Goal: Task Accomplishment & Management: Use online tool/utility

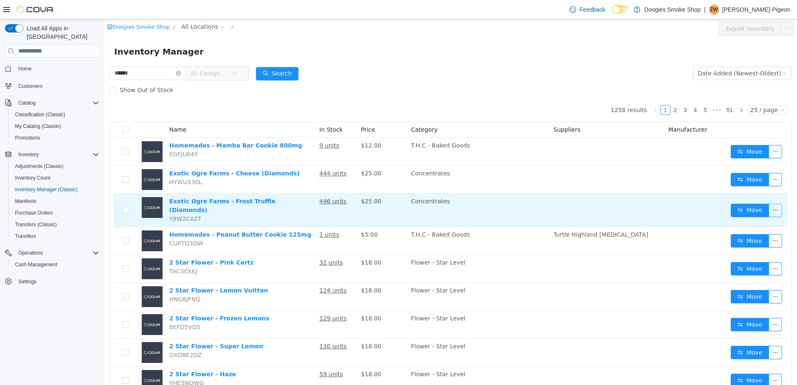
click at [769, 208] on button "button" at bounding box center [775, 210] width 13 height 13
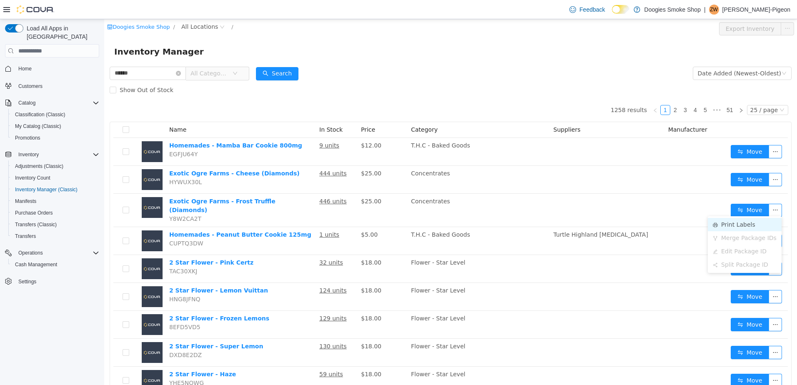
click at [745, 221] on li "Print Labels" at bounding box center [745, 224] width 74 height 13
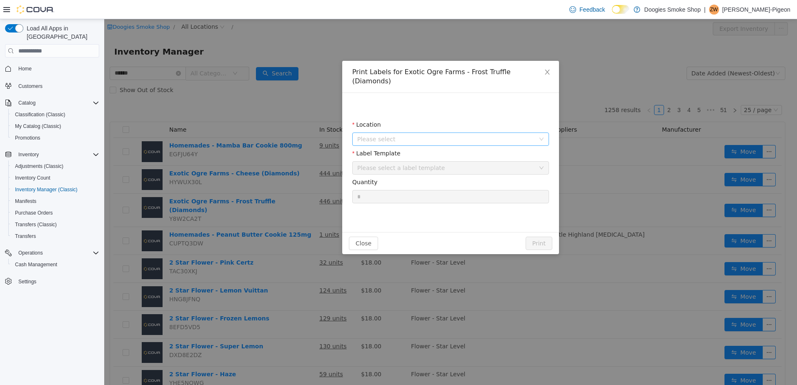
click at [495, 135] on span "Please select" at bounding box center [446, 139] width 178 height 8
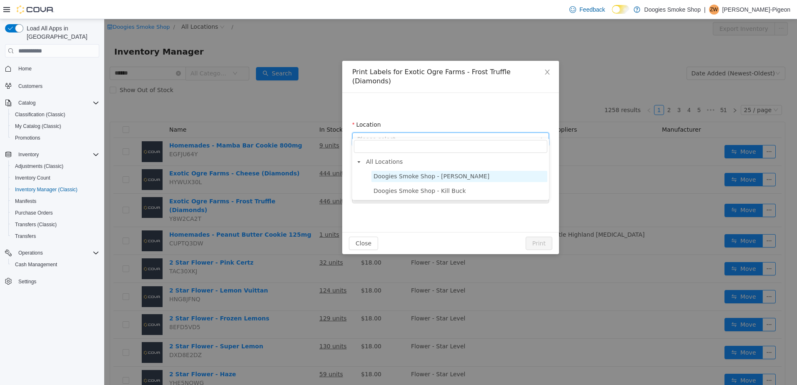
click at [496, 176] on span "Doogies Smoke Shop - [PERSON_NAME]" at bounding box center [459, 176] width 176 height 11
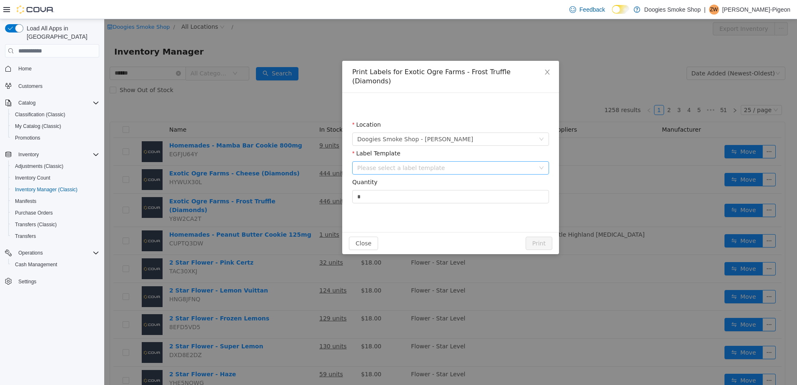
click at [496, 164] on div "Please select a label template" at bounding box center [446, 168] width 178 height 8
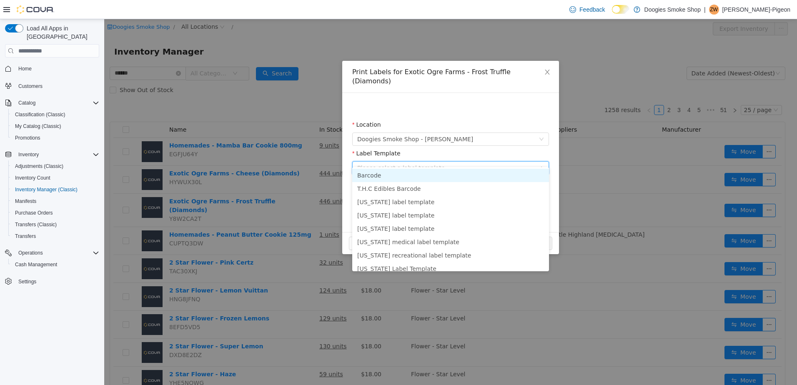
click at [491, 175] on li "Barcode" at bounding box center [450, 175] width 197 height 13
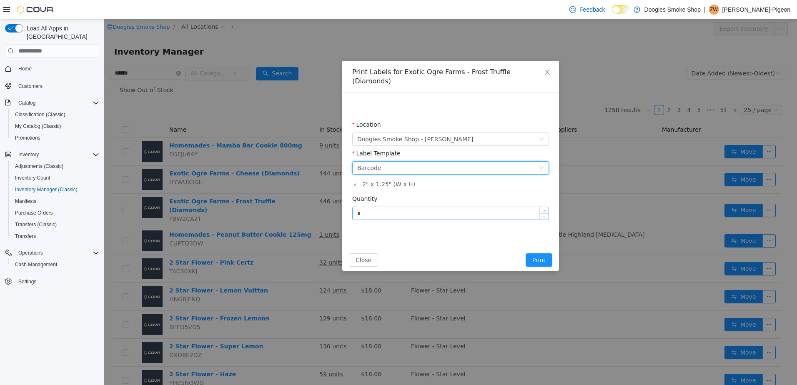
click at [473, 207] on input "*" at bounding box center [451, 213] width 196 height 13
type input "*"
click at [546, 253] on button "Print" at bounding box center [539, 259] width 27 height 13
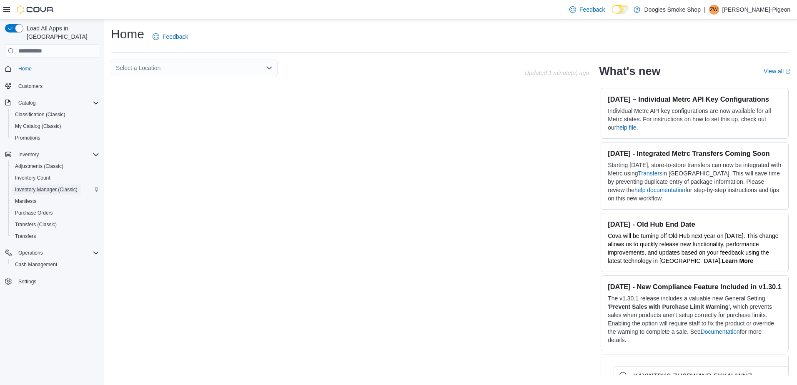
drag, startPoint x: 40, startPoint y: 178, endPoint x: 44, endPoint y: 178, distance: 4.2
click at [40, 186] on span "Inventory Manager (Classic)" at bounding box center [46, 189] width 63 height 7
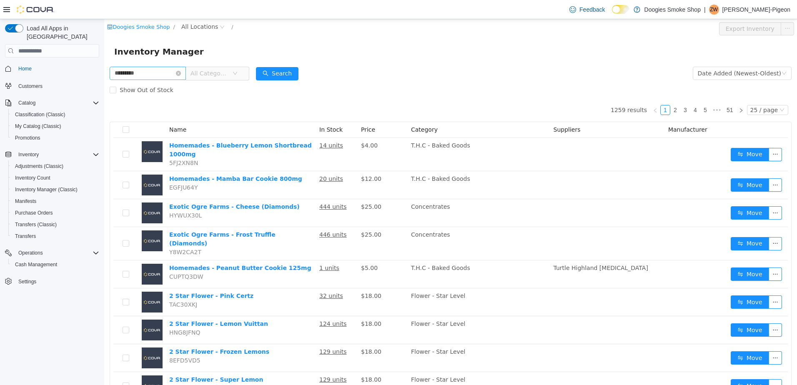
type input "*********"
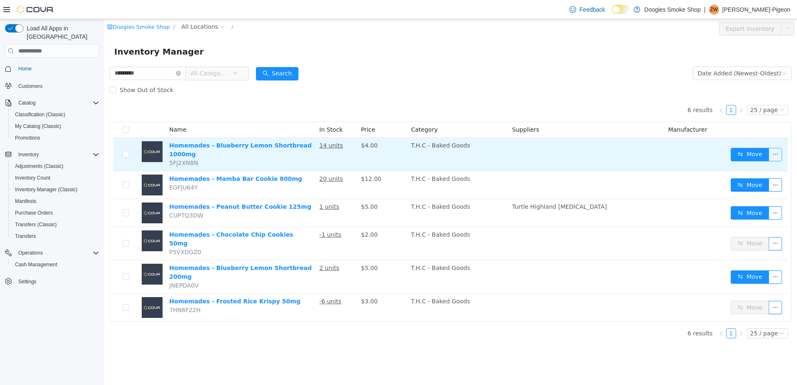
click at [773, 154] on button "button" at bounding box center [775, 154] width 13 height 13
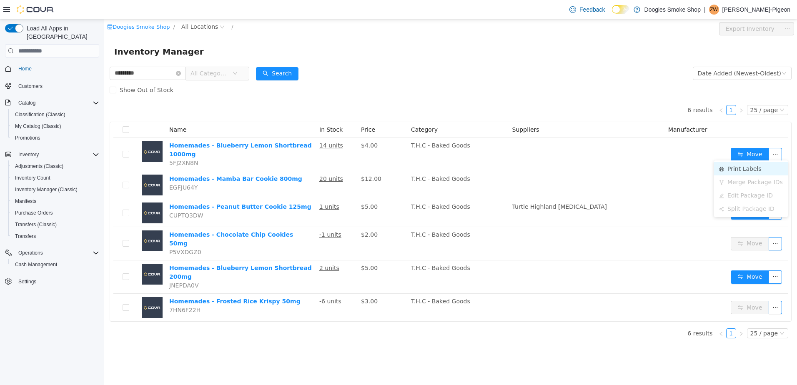
click at [757, 168] on li "Print Labels" at bounding box center [751, 168] width 74 height 13
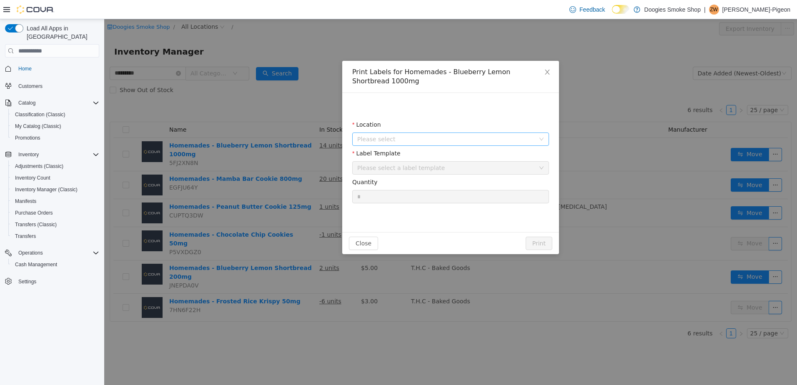
click at [531, 135] on span "Please select" at bounding box center [446, 139] width 178 height 8
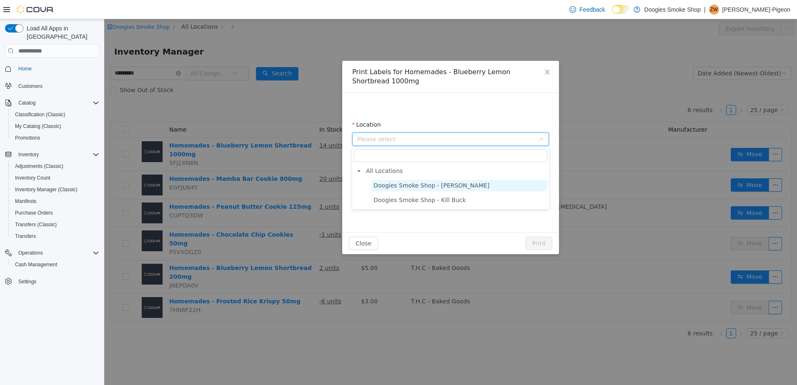
click at [495, 187] on span "Doogies Smoke Shop - [PERSON_NAME]" at bounding box center [459, 185] width 176 height 11
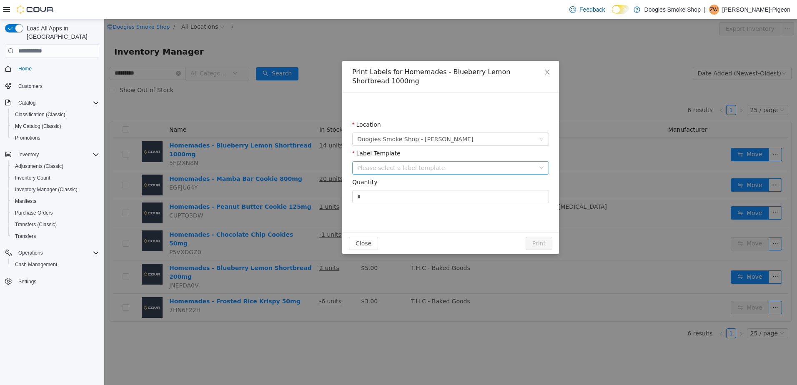
click at [489, 166] on div "Please select a label template" at bounding box center [446, 168] width 178 height 8
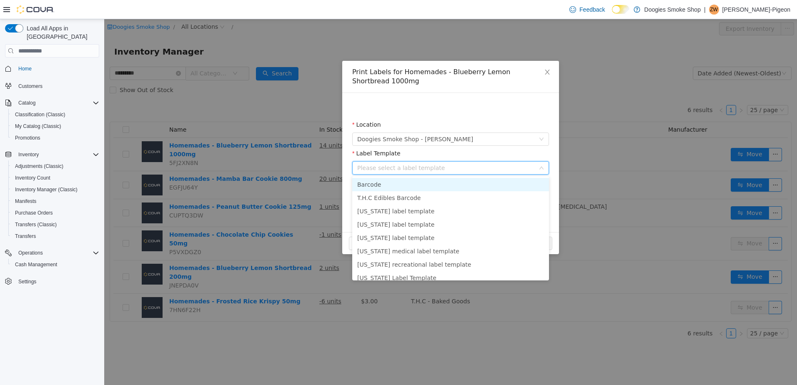
click at [483, 182] on li "Barcode" at bounding box center [450, 184] width 197 height 13
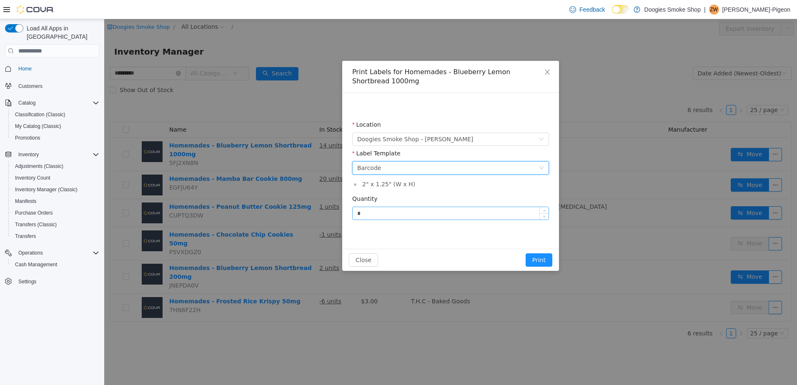
click at [452, 210] on input "*" at bounding box center [451, 213] width 196 height 13
type input "**"
click at [536, 253] on div "Close Print" at bounding box center [450, 260] width 217 height 22
click at [534, 257] on button "Print" at bounding box center [539, 259] width 27 height 13
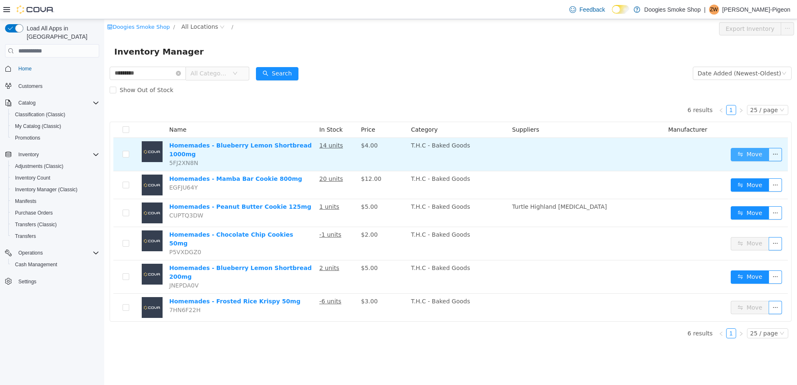
click at [750, 153] on button "Move" at bounding box center [750, 154] width 38 height 13
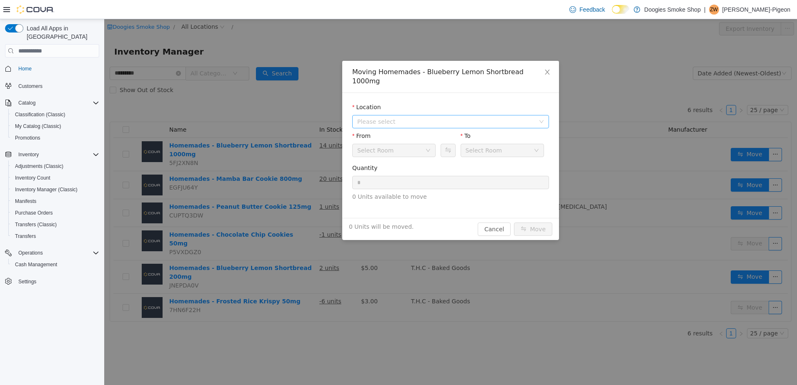
click at [445, 118] on span "Please select" at bounding box center [446, 122] width 178 height 8
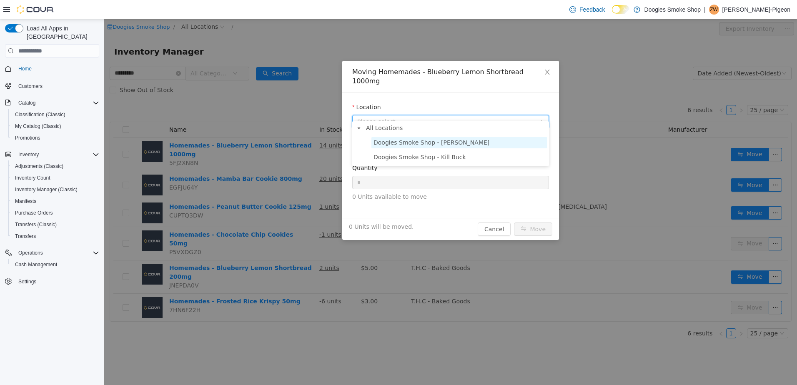
click at [445, 140] on span "Doogies Smoke Shop - [PERSON_NAME]" at bounding box center [431, 142] width 116 height 7
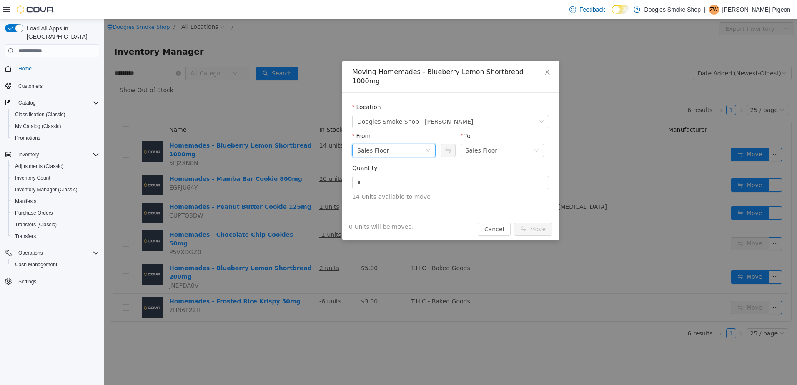
click at [411, 144] on div "Sales Floor" at bounding box center [391, 150] width 68 height 13
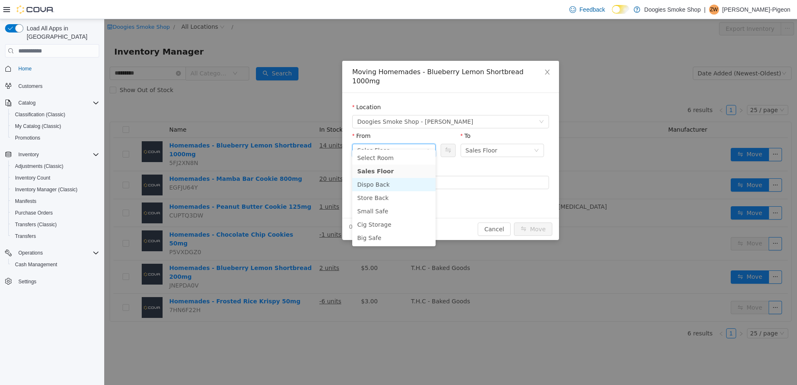
click at [398, 188] on li "Dispo Back" at bounding box center [393, 184] width 83 height 13
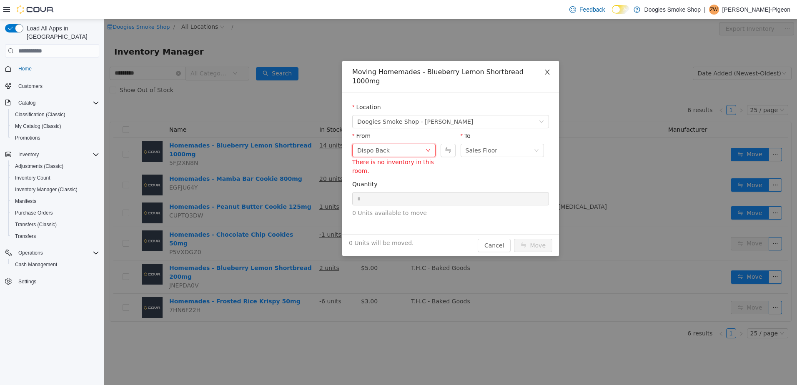
click at [545, 71] on icon "icon: close" at bounding box center [547, 72] width 7 height 7
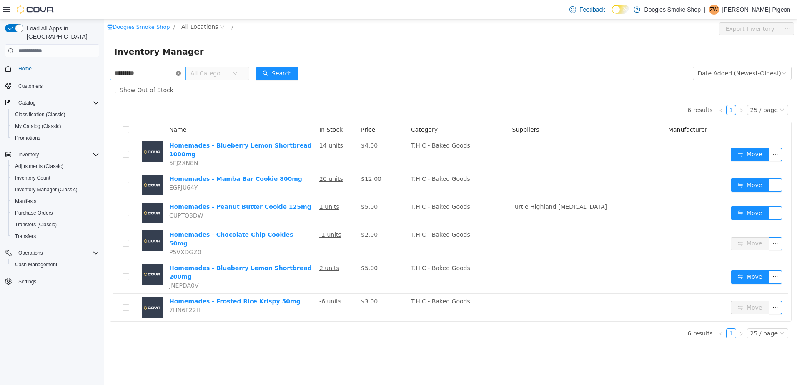
click at [181, 71] on icon "icon: close-circle" at bounding box center [178, 73] width 5 height 5
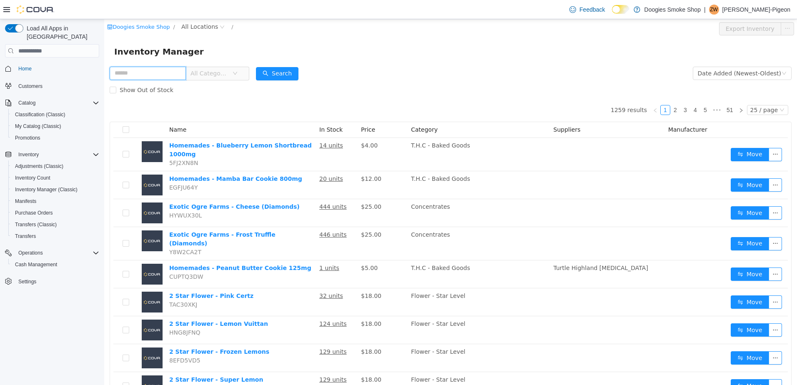
click at [180, 73] on input "text" at bounding box center [148, 73] width 76 height 13
type input "***"
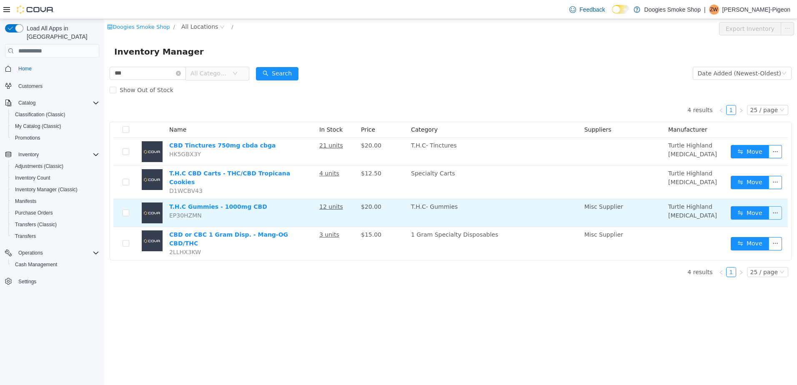
click at [776, 211] on button "button" at bounding box center [775, 212] width 13 height 13
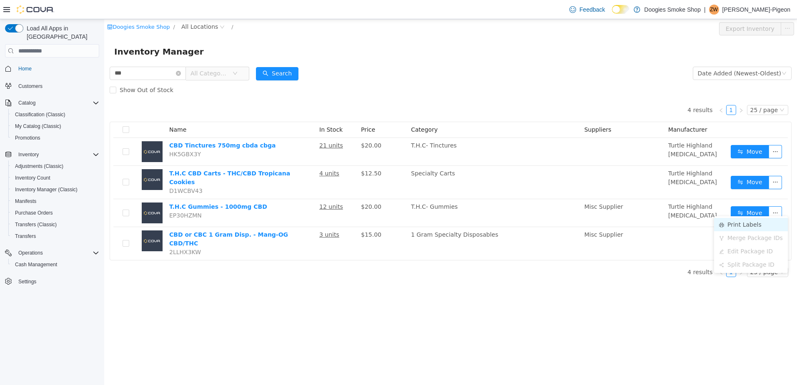
click at [738, 225] on li "Print Labels" at bounding box center [751, 224] width 74 height 13
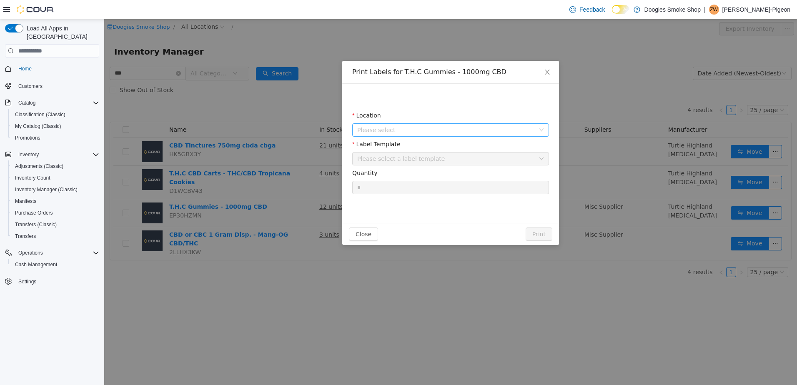
click at [442, 123] on span "Please select" at bounding box center [450, 129] width 197 height 13
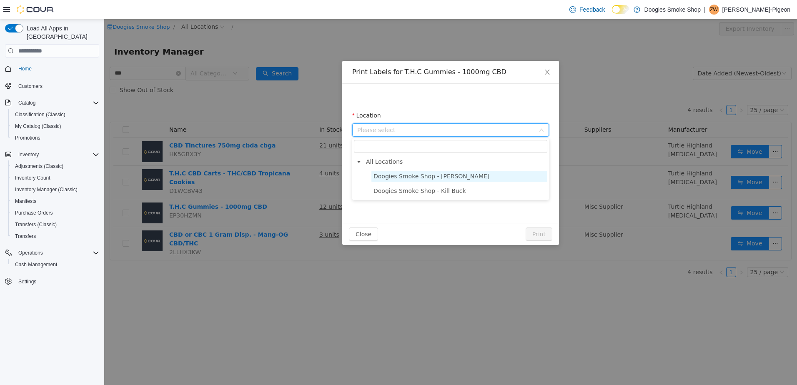
click at [440, 177] on span "Doogies Smoke Shop - [PERSON_NAME]" at bounding box center [431, 176] width 116 height 7
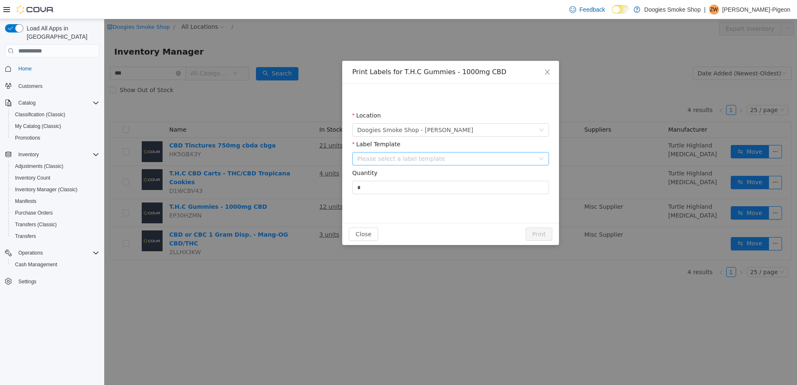
click at [444, 161] on div "Please select a label template" at bounding box center [446, 159] width 178 height 8
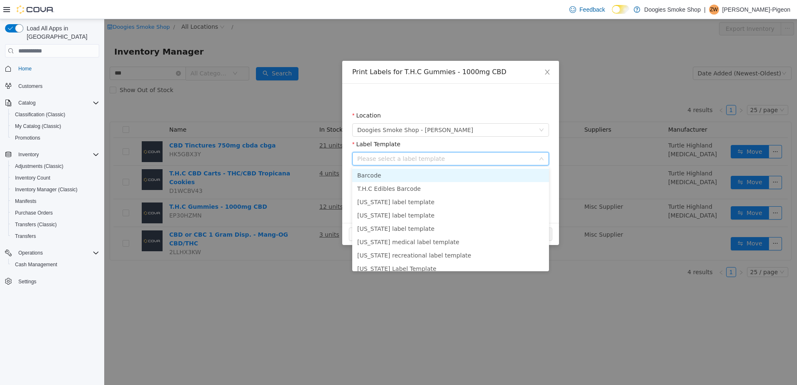
click at [445, 180] on li "Barcode" at bounding box center [450, 175] width 197 height 13
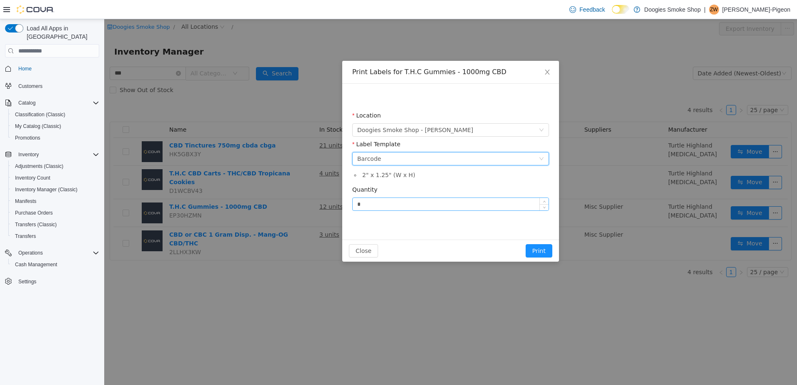
click at [439, 202] on input "*" at bounding box center [451, 204] width 196 height 13
type input "*"
click at [539, 248] on button "Print" at bounding box center [539, 250] width 27 height 13
click at [539, 248] on td "1 Gram Specialty Disposables" at bounding box center [494, 243] width 173 height 33
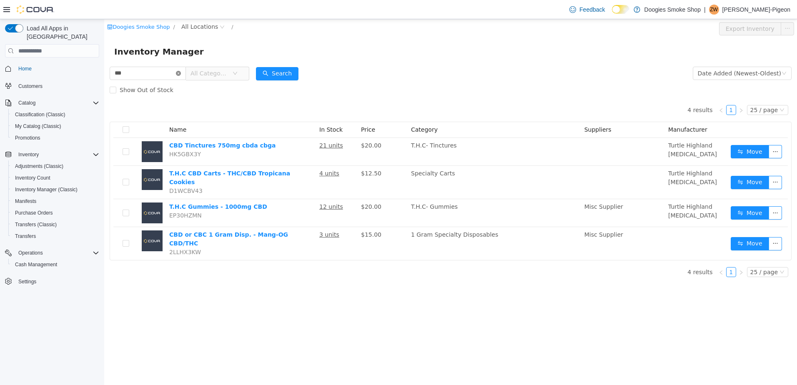
click at [181, 73] on icon "icon: close-circle" at bounding box center [178, 73] width 5 height 5
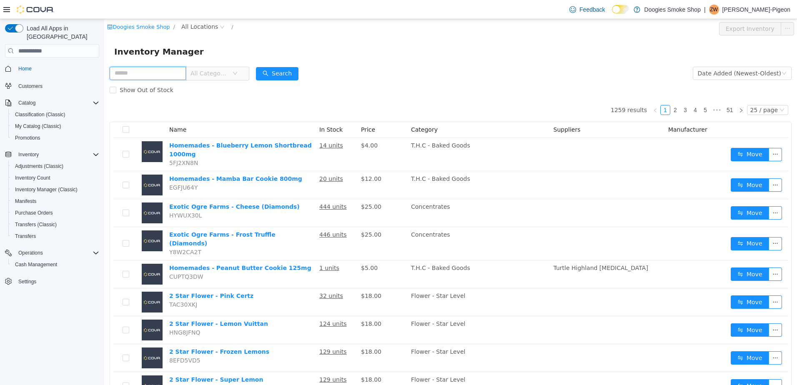
click at [172, 78] on input "text" at bounding box center [148, 73] width 76 height 13
type input "****"
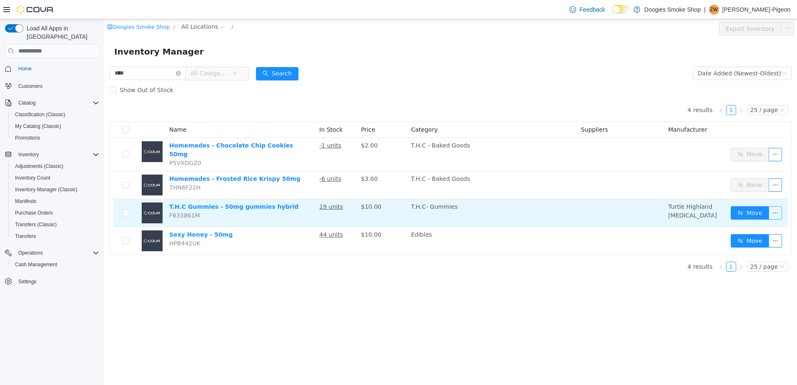
click at [774, 207] on button "button" at bounding box center [775, 212] width 13 height 13
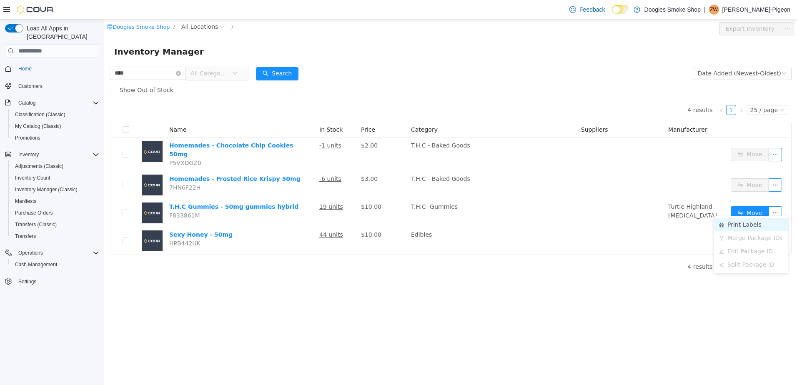
click at [757, 220] on li "Print Labels" at bounding box center [751, 224] width 74 height 13
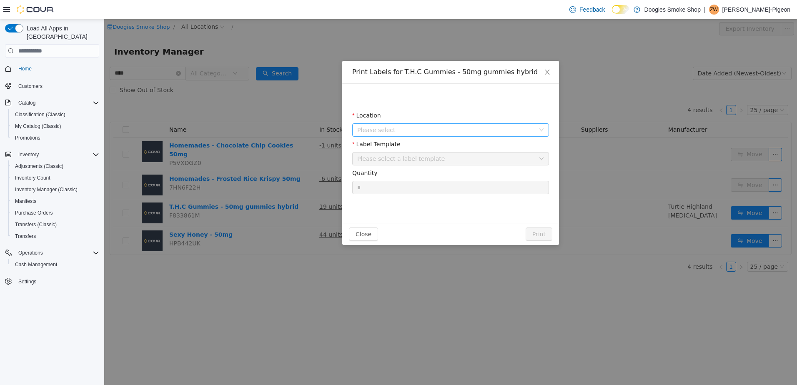
click at [543, 135] on span "Please select" at bounding box center [450, 129] width 197 height 13
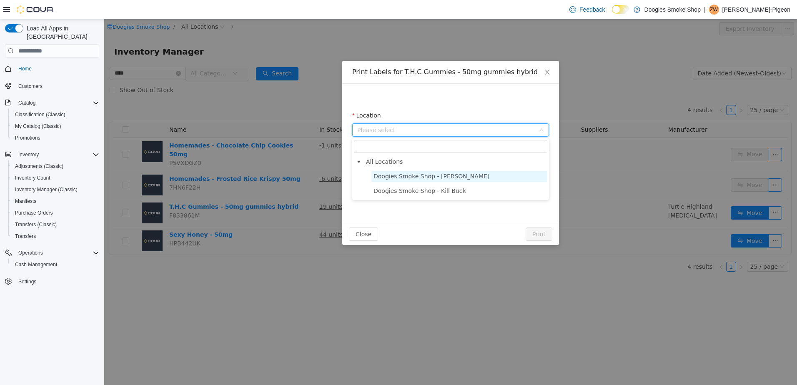
click at [528, 175] on span "Doogies Smoke Shop - [PERSON_NAME]" at bounding box center [459, 176] width 176 height 11
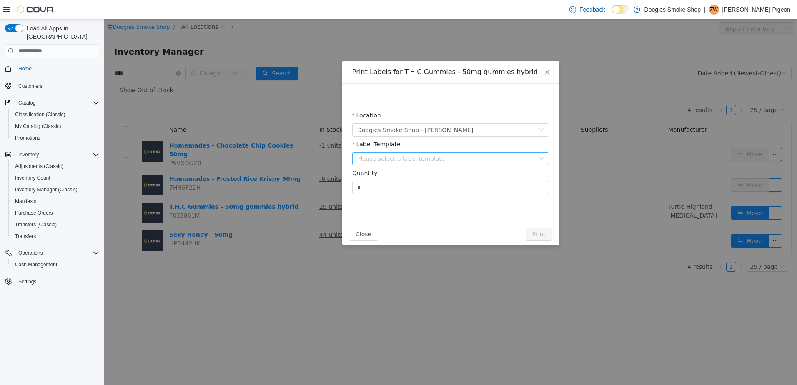
click at [529, 162] on div "Please select a label template" at bounding box center [446, 159] width 178 height 8
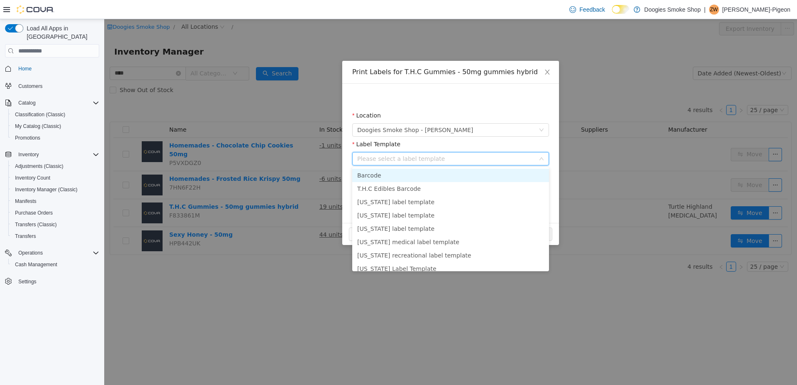
click at [526, 176] on li "Barcode" at bounding box center [450, 175] width 197 height 13
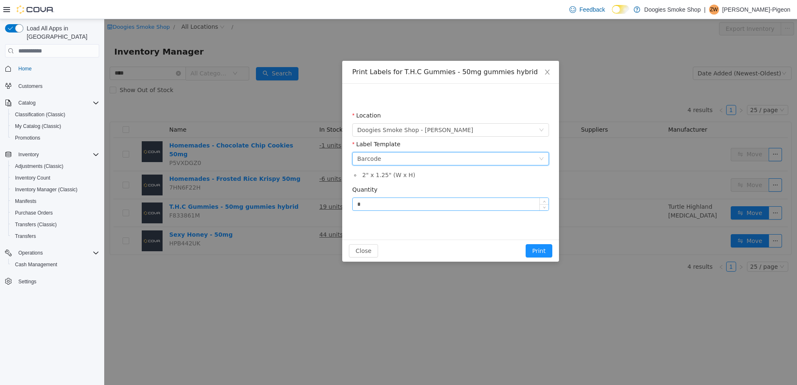
click at [516, 207] on input "*" at bounding box center [451, 204] width 196 height 13
type input "**"
click at [544, 253] on button "Print" at bounding box center [539, 250] width 27 height 13
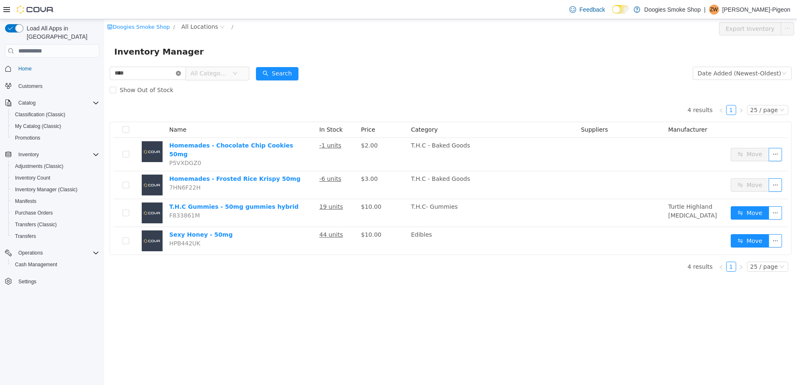
click at [181, 72] on icon "icon: close-circle" at bounding box center [178, 73] width 5 height 5
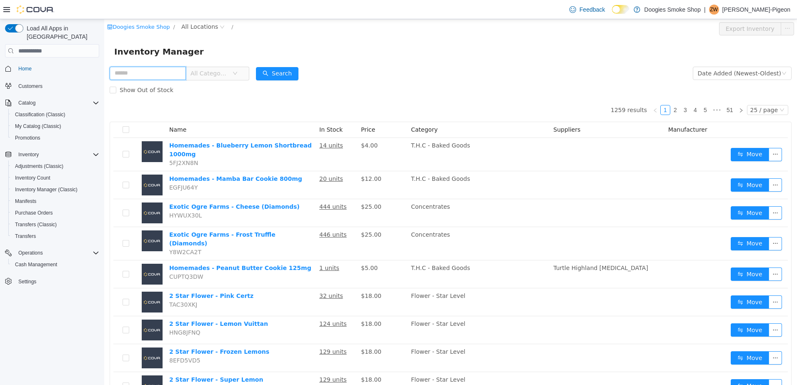
click at [178, 73] on input "text" at bounding box center [148, 73] width 76 height 13
type input "*****"
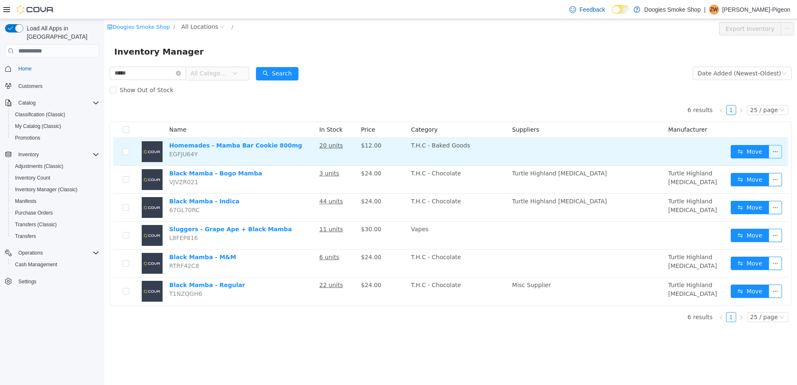
click at [777, 153] on button "button" at bounding box center [775, 151] width 13 height 13
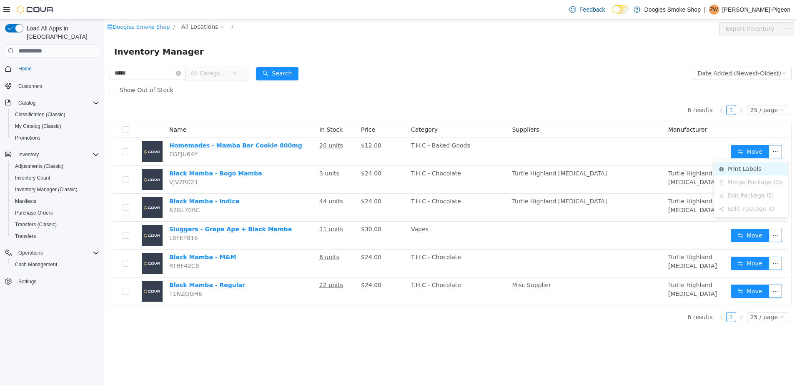
click at [753, 168] on li "Print Labels" at bounding box center [751, 168] width 74 height 13
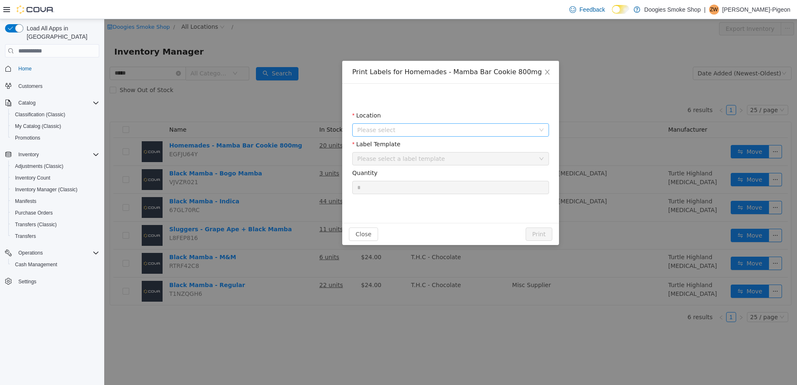
click at [479, 128] on span "Please select" at bounding box center [446, 130] width 178 height 8
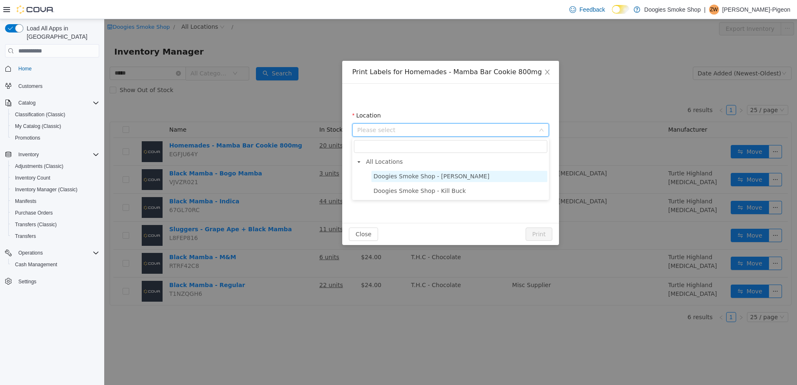
click at [497, 171] on span "Doogies Smoke Shop - [PERSON_NAME]" at bounding box center [459, 176] width 176 height 11
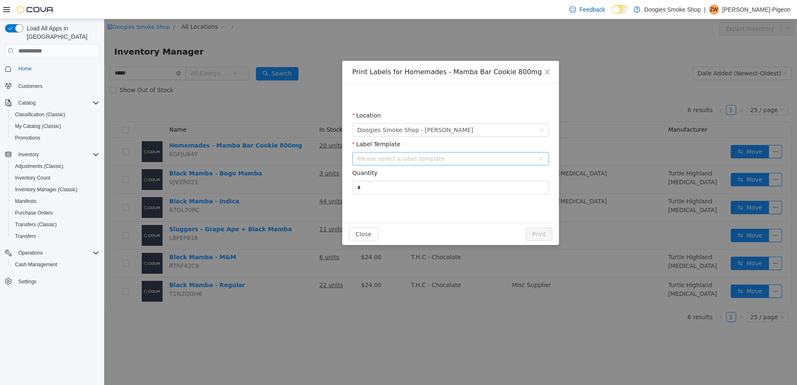
click at [488, 155] on div "Please select a label template" at bounding box center [446, 159] width 178 height 8
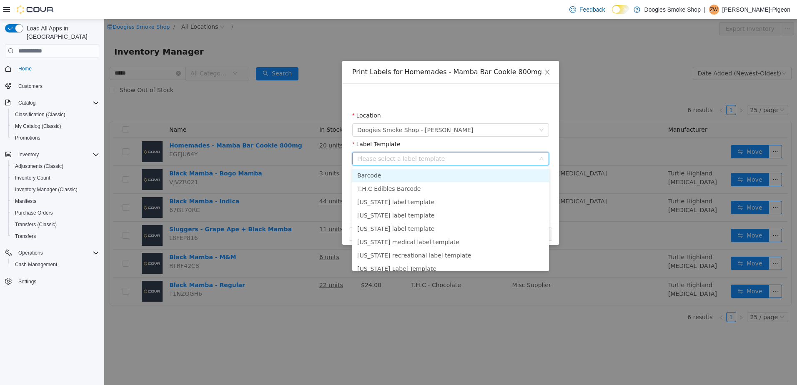
click at [484, 172] on li "Barcode" at bounding box center [450, 175] width 197 height 13
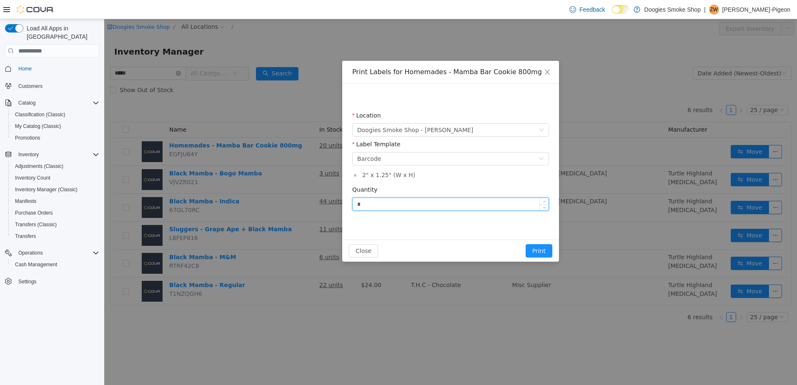
click at [478, 206] on input "*" at bounding box center [451, 204] width 196 height 13
type input "**"
click at [547, 250] on button "Print" at bounding box center [539, 250] width 27 height 13
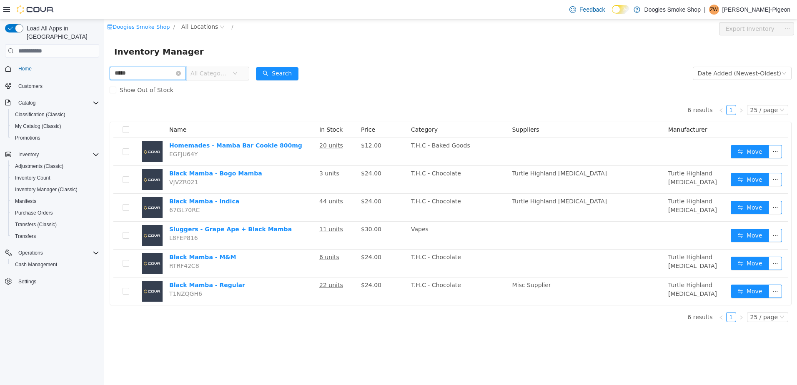
click at [158, 74] on input "*****" at bounding box center [148, 73] width 76 height 13
type input "********"
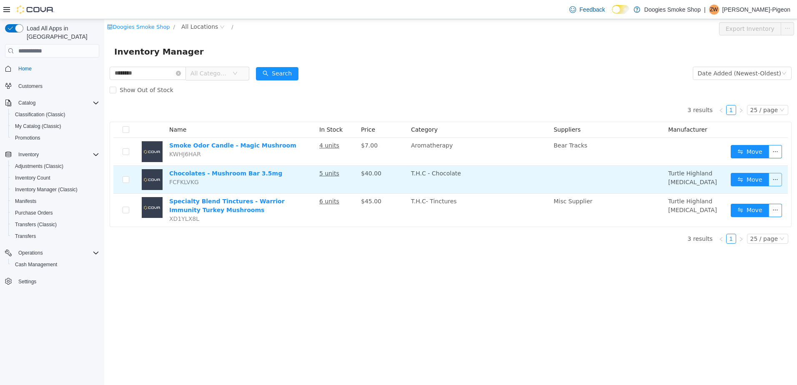
click at [776, 178] on button "button" at bounding box center [775, 179] width 13 height 13
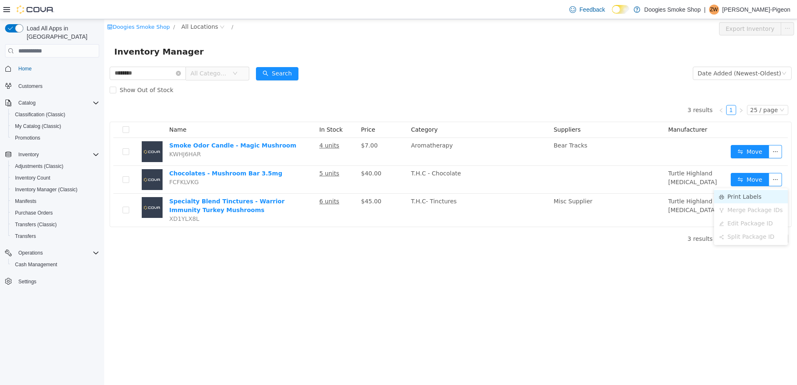
click at [764, 194] on li "Print Labels" at bounding box center [751, 196] width 74 height 13
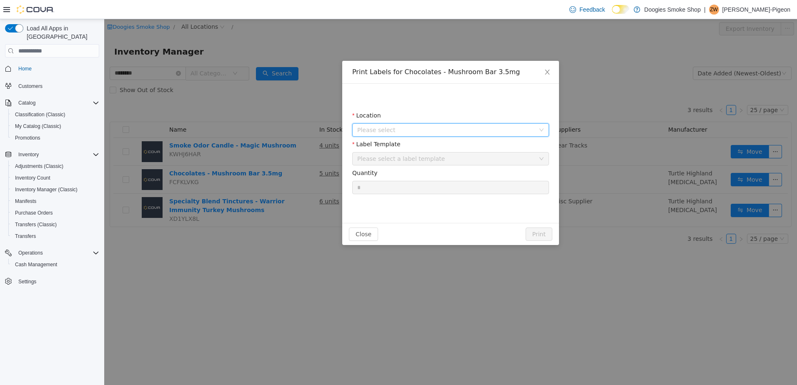
click at [508, 129] on span "Please select" at bounding box center [446, 130] width 178 height 8
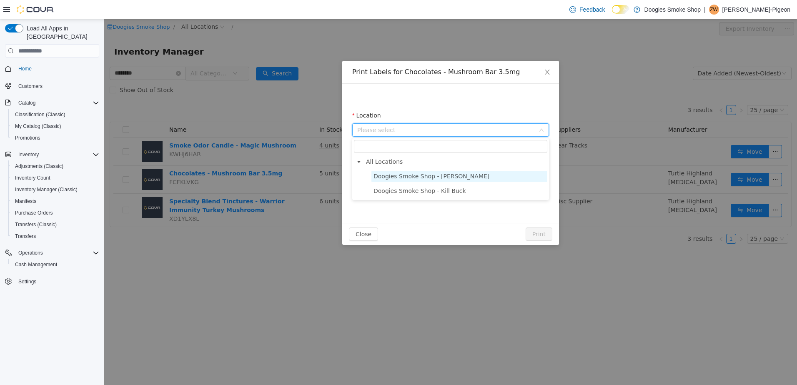
click at [486, 174] on span "Doogies Smoke Shop - [PERSON_NAME]" at bounding box center [459, 176] width 176 height 11
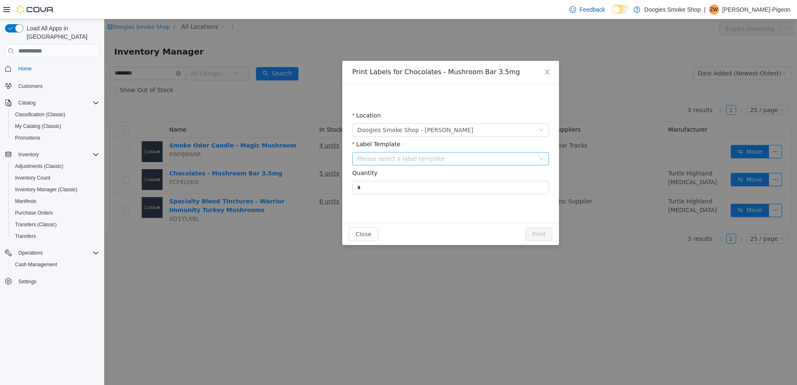
click at [491, 161] on div "Please select a label template" at bounding box center [446, 159] width 178 height 8
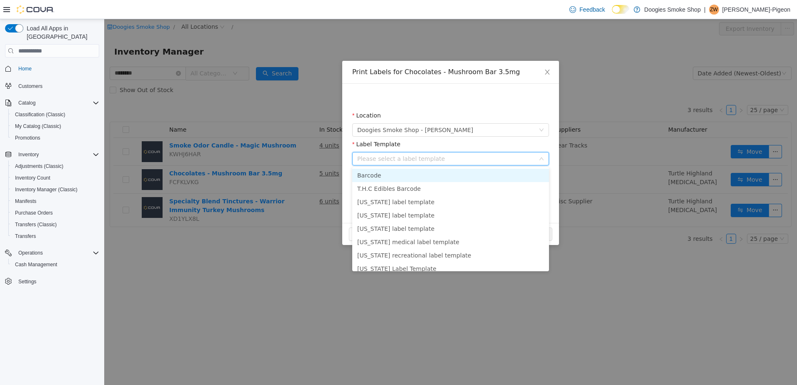
click at [489, 177] on li "Barcode" at bounding box center [450, 175] width 197 height 13
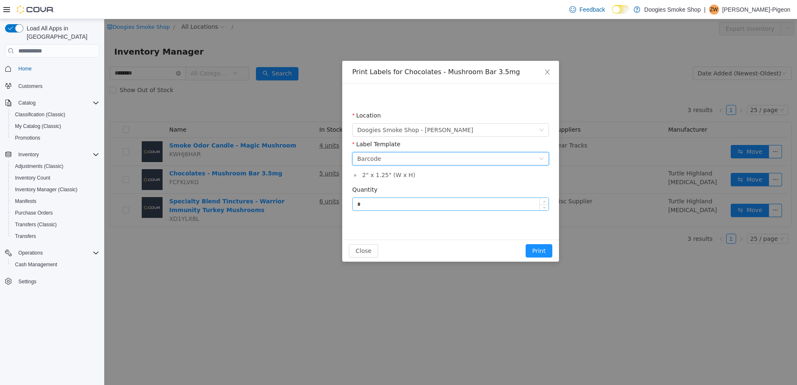
click at [461, 204] on input "*" at bounding box center [451, 204] width 196 height 13
type input "**"
click at [526, 244] on button "Print" at bounding box center [539, 250] width 27 height 13
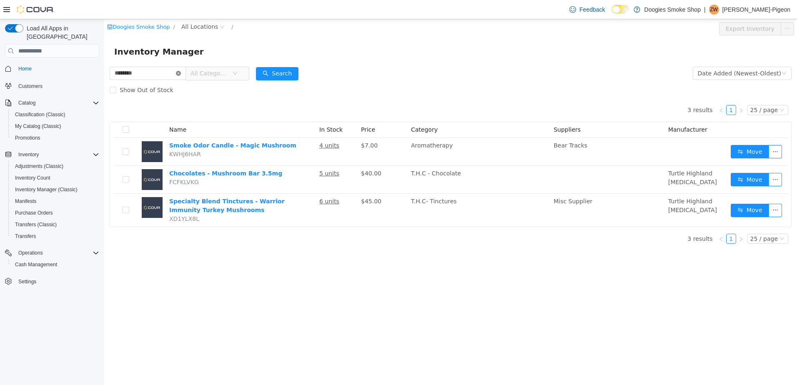
click at [181, 74] on icon "icon: close-circle" at bounding box center [178, 73] width 5 height 5
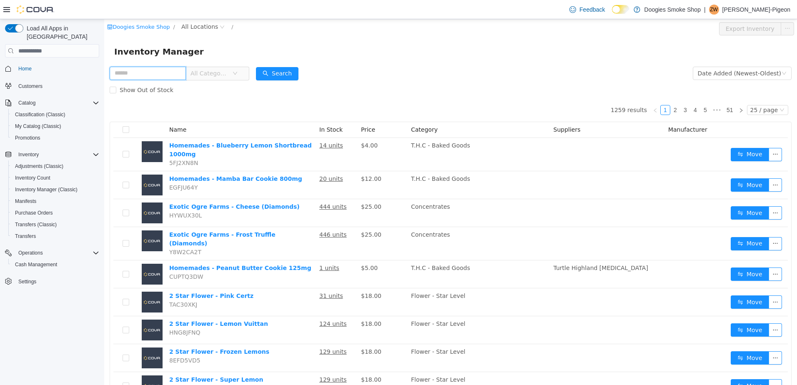
click at [186, 74] on input "text" at bounding box center [148, 73] width 76 height 13
type input "*******"
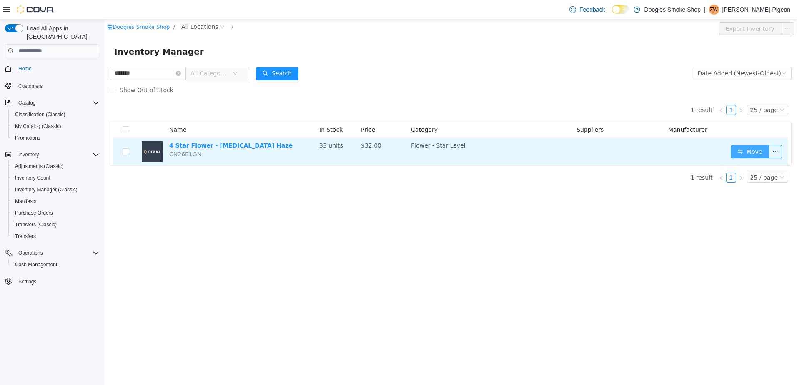
click at [742, 150] on button "Move" at bounding box center [750, 151] width 38 height 13
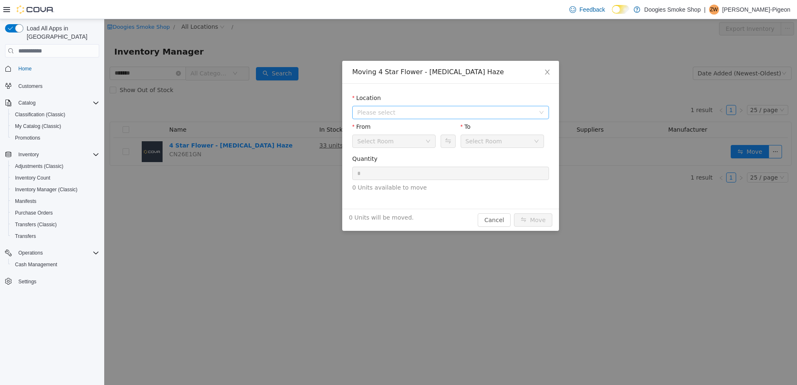
click at [426, 110] on span "Please select" at bounding box center [446, 112] width 178 height 8
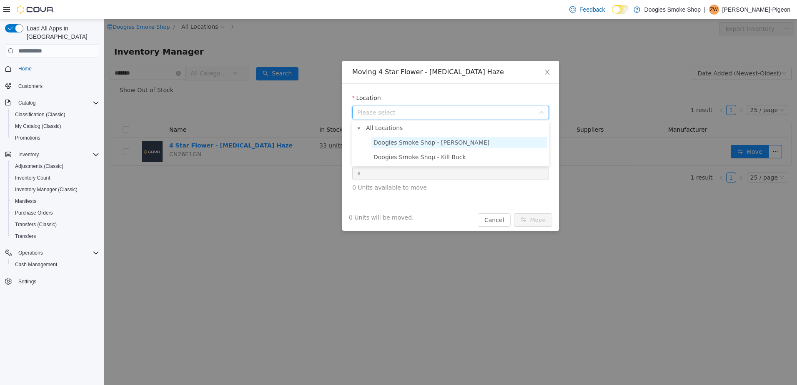
click at [417, 139] on span "Doogies Smoke Shop - [PERSON_NAME]" at bounding box center [431, 142] width 116 height 7
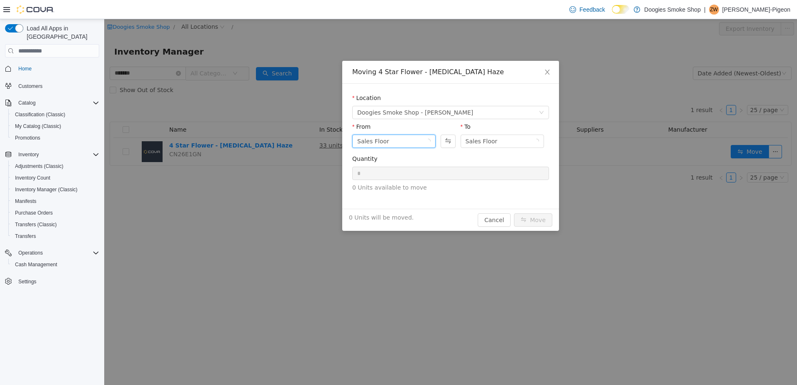
click at [407, 138] on div "Sales Floor" at bounding box center [391, 141] width 68 height 13
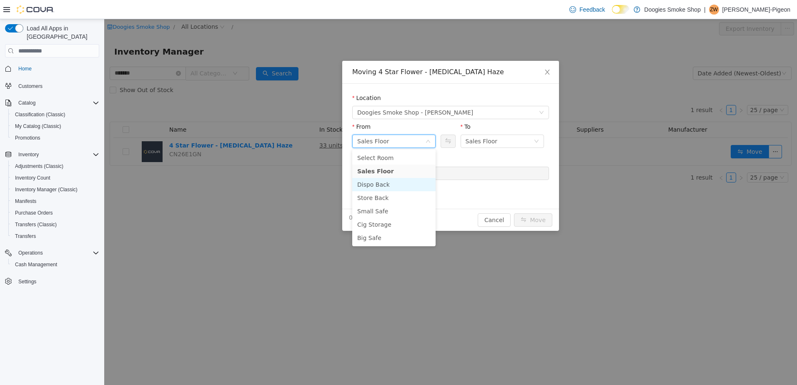
click at [404, 181] on li "Dispo Back" at bounding box center [393, 184] width 83 height 13
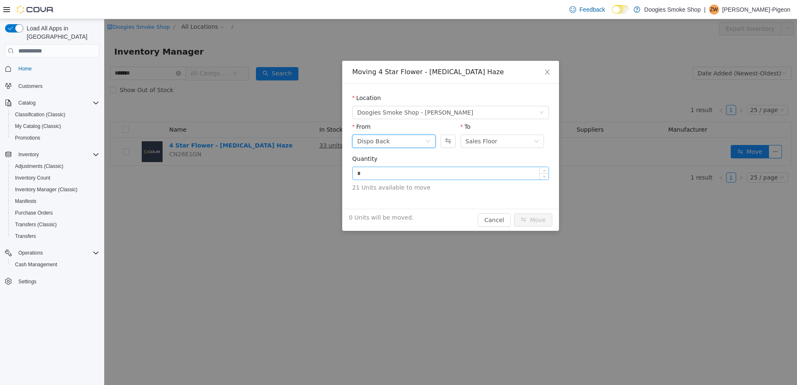
click at [406, 170] on input "*" at bounding box center [451, 173] width 196 height 13
type input "*"
click at [532, 214] on button "Move" at bounding box center [533, 219] width 38 height 13
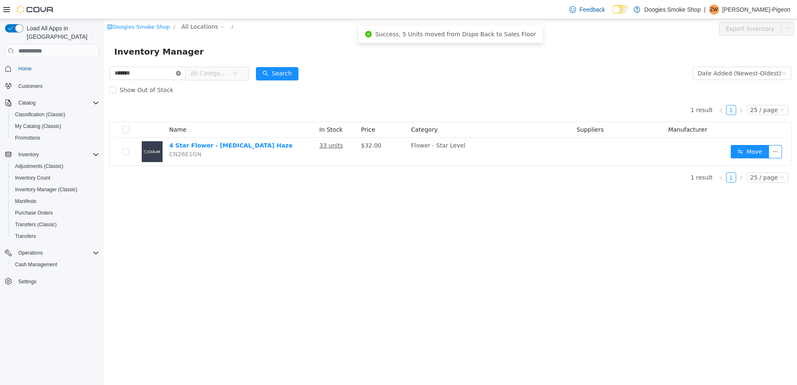
click at [181, 72] on icon "icon: close-circle" at bounding box center [178, 73] width 5 height 5
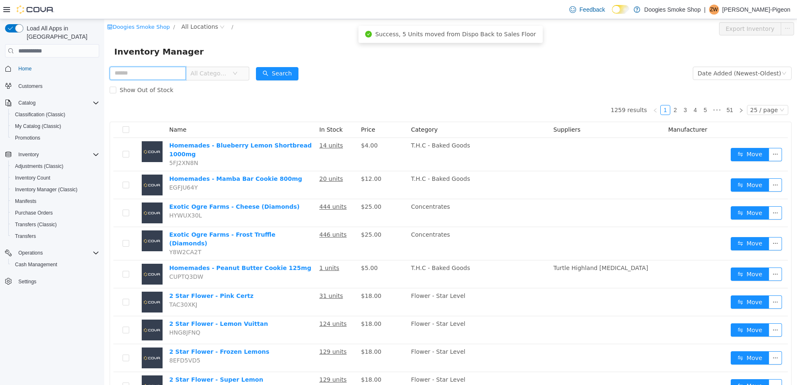
click at [173, 74] on input "text" at bounding box center [148, 73] width 76 height 13
type input "******"
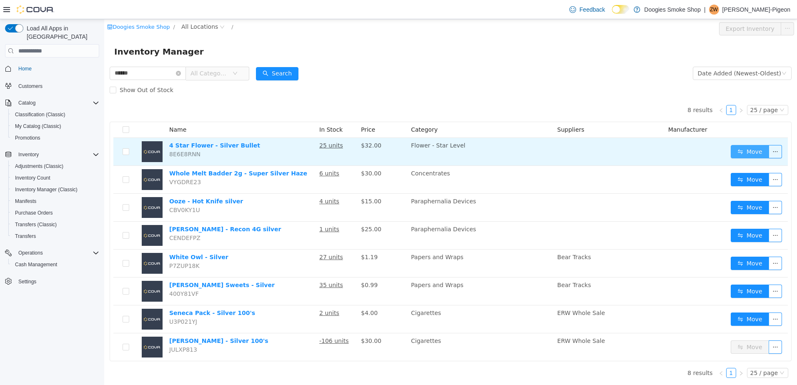
click at [742, 154] on button "Move" at bounding box center [750, 151] width 38 height 13
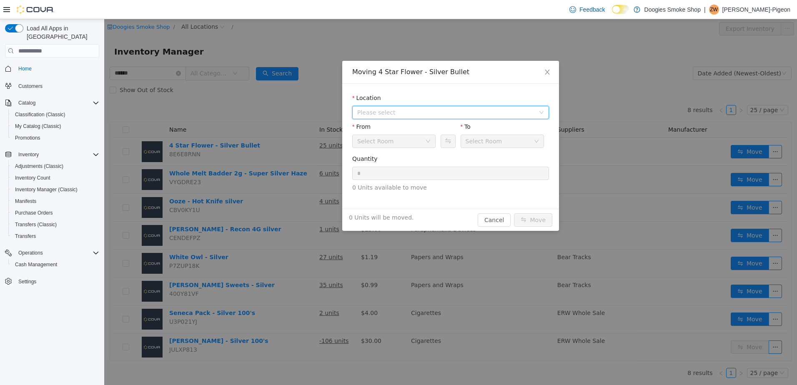
click at [518, 114] on span "Please select" at bounding box center [446, 112] width 178 height 8
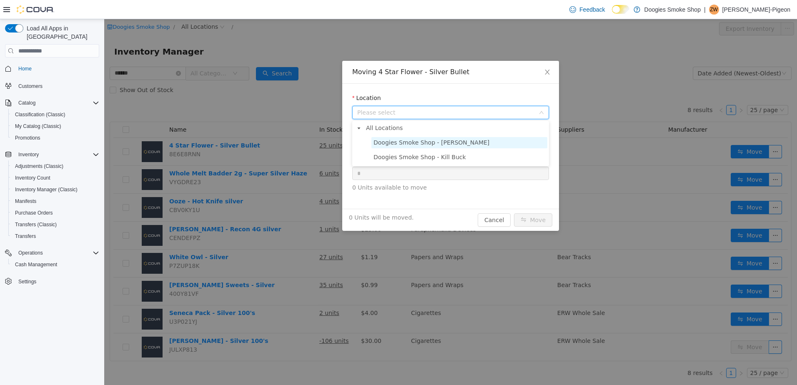
click at [502, 144] on span "Doogies Smoke Shop - [PERSON_NAME]" at bounding box center [459, 142] width 176 height 11
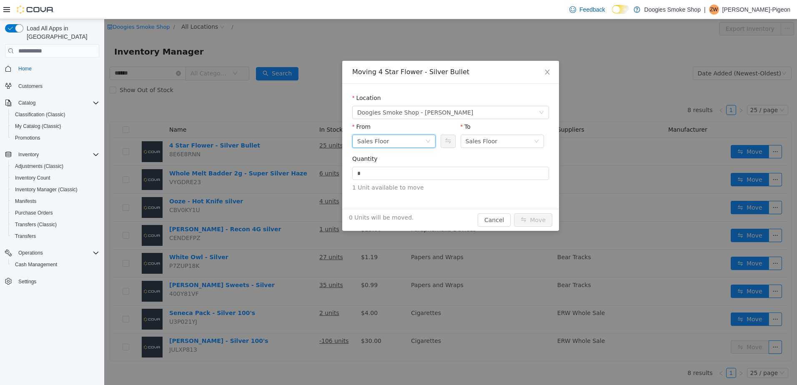
click at [426, 139] on icon "icon: down" at bounding box center [428, 141] width 5 height 5
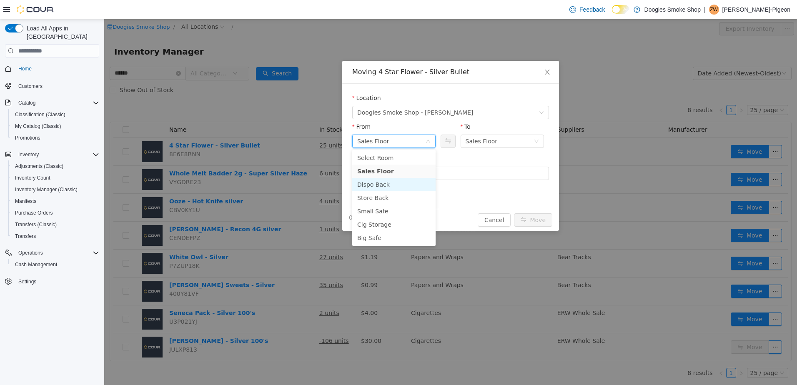
click at [406, 183] on li "Dispo Back" at bounding box center [393, 184] width 83 height 13
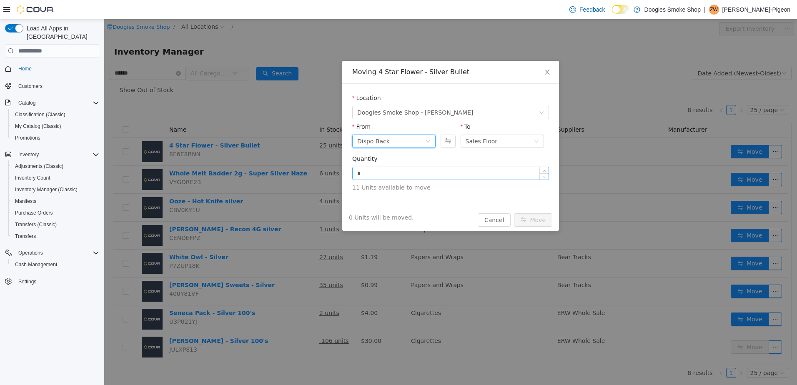
click at [425, 171] on input "*" at bounding box center [451, 173] width 196 height 13
type input "**"
click at [534, 220] on button "Move" at bounding box center [533, 219] width 38 height 13
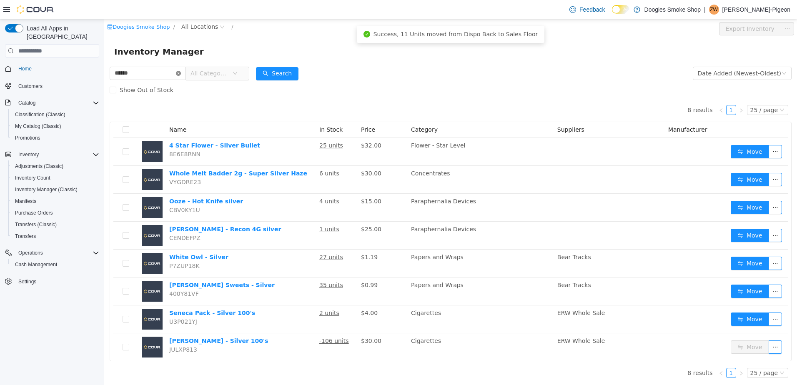
click at [181, 74] on icon "icon: close-circle" at bounding box center [178, 73] width 5 height 5
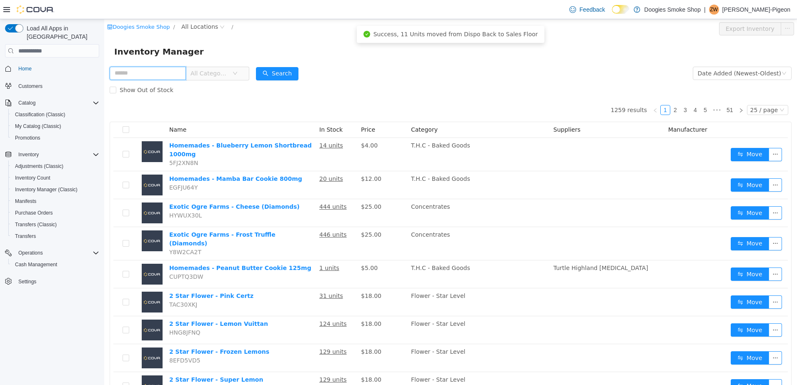
click at [183, 74] on input "text" at bounding box center [148, 73] width 76 height 13
type input "*****"
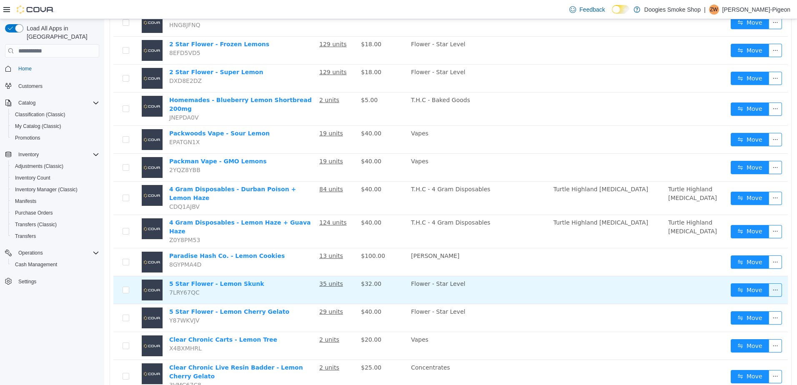
scroll to position [208, 0]
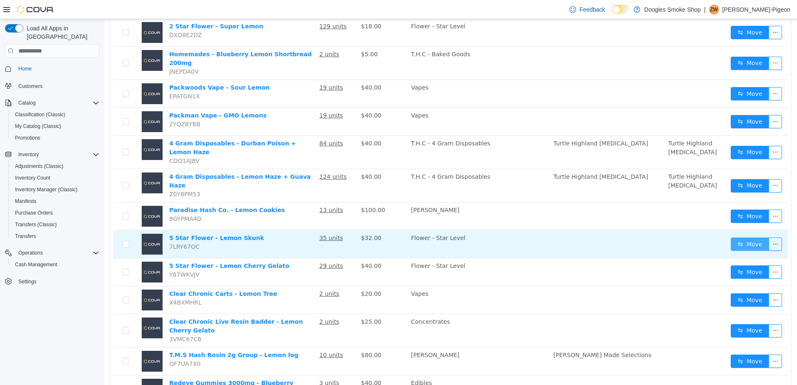
click at [743, 238] on button "Move" at bounding box center [750, 244] width 38 height 13
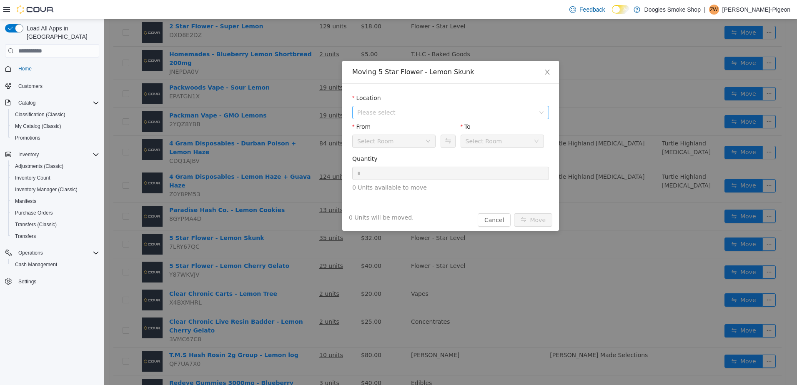
click at [406, 110] on span "Please select" at bounding box center [446, 112] width 178 height 8
click at [401, 143] on span "Doogies Smoke Shop - [PERSON_NAME]" at bounding box center [431, 142] width 116 height 7
click at [400, 145] on div "Sales Floor" at bounding box center [391, 141] width 68 height 13
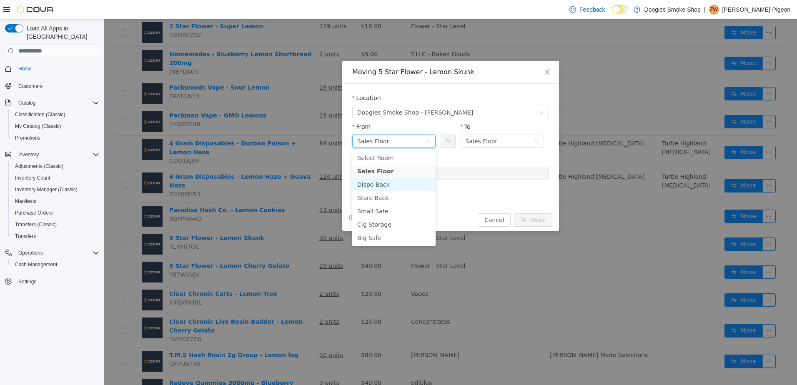
click at [393, 183] on li "Dispo Back" at bounding box center [393, 184] width 83 height 13
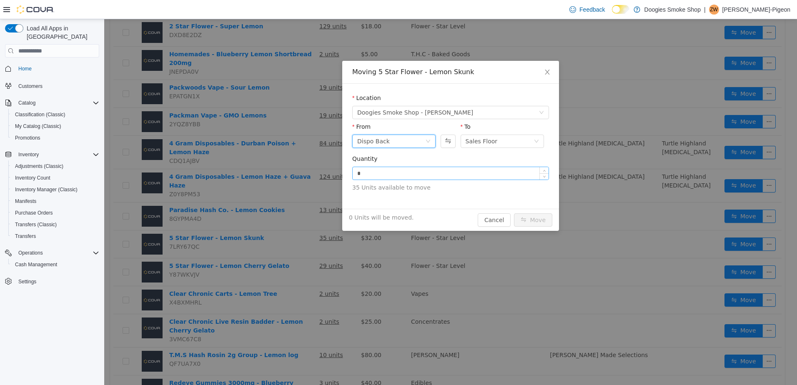
click at [398, 175] on input "*" at bounding box center [451, 173] width 196 height 13
type input "**"
click at [528, 223] on button "Move" at bounding box center [533, 219] width 38 height 13
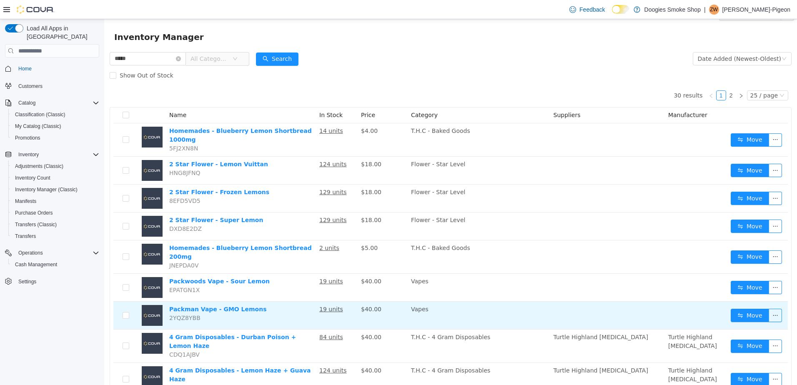
scroll to position [0, 0]
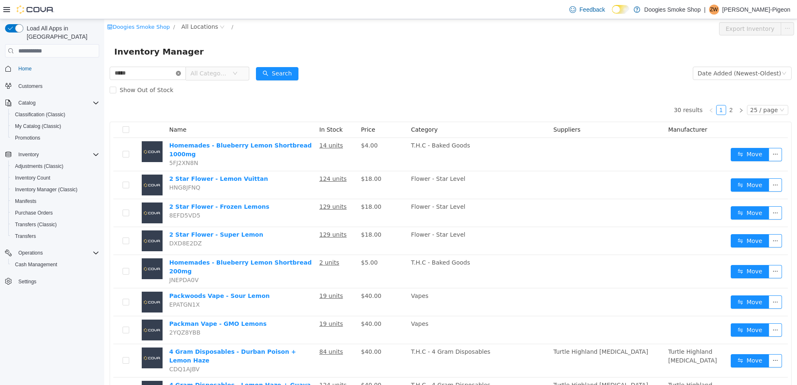
click at [181, 73] on icon "icon: close-circle" at bounding box center [178, 73] width 5 height 5
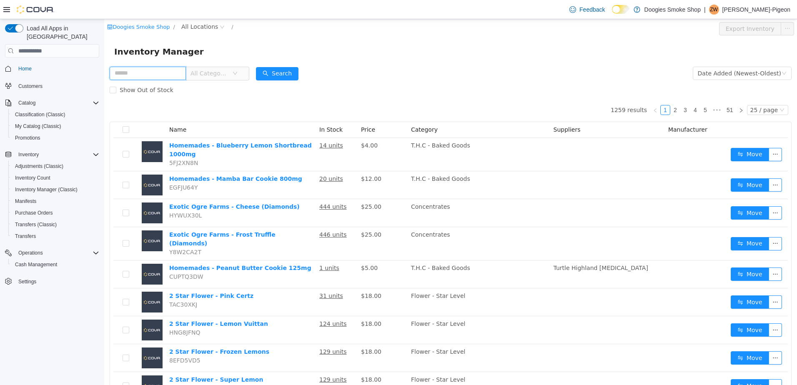
click at [179, 71] on input "text" at bounding box center [148, 73] width 76 height 13
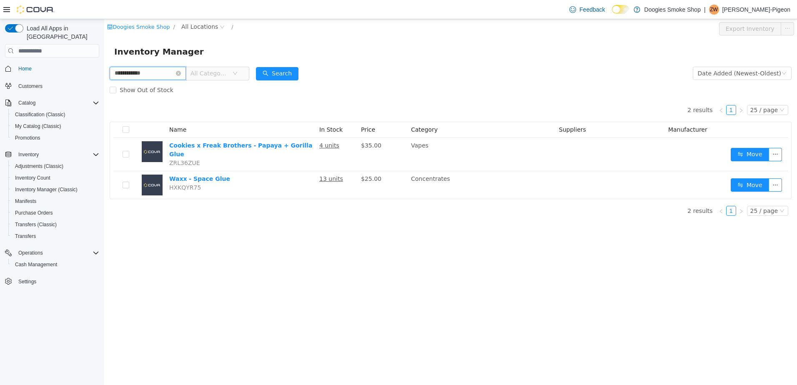
type input "**********"
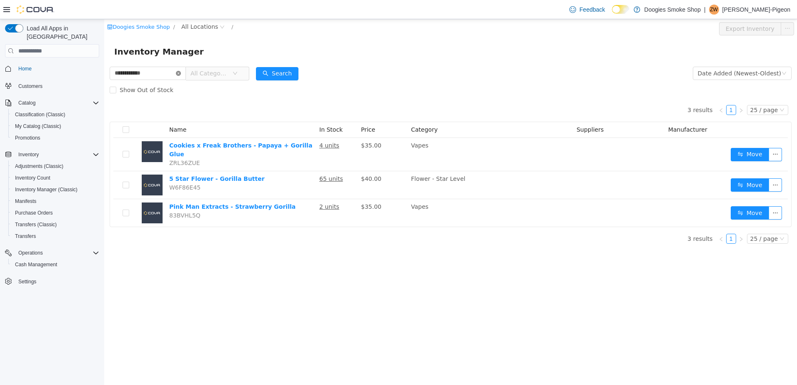
click at [181, 75] on icon "icon: close-circle" at bounding box center [178, 73] width 5 height 5
